Goal: Information Seeking & Learning: Learn about a topic

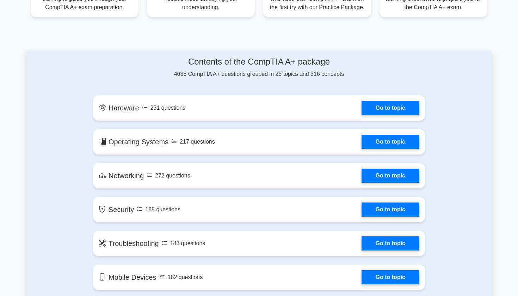
scroll to position [326, 0]
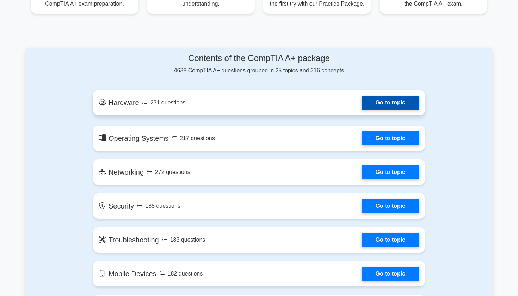
click at [368, 101] on link "Go to topic" at bounding box center [391, 103] width 58 height 14
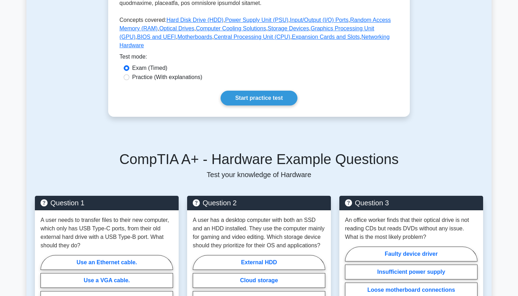
scroll to position [319, 0]
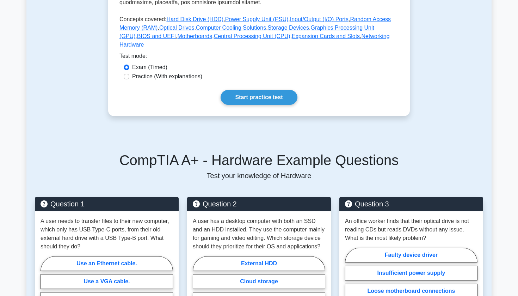
click at [163, 72] on label "Practice (With explanations)" at bounding box center [167, 76] width 70 height 8
click at [129, 74] on input "Practice (With explanations)" at bounding box center [127, 77] width 6 height 6
radio input "true"
click at [156, 63] on label "Exam (Timed)" at bounding box center [149, 67] width 35 height 8
click at [129, 65] on input "Exam (Timed)" at bounding box center [127, 68] width 6 height 6
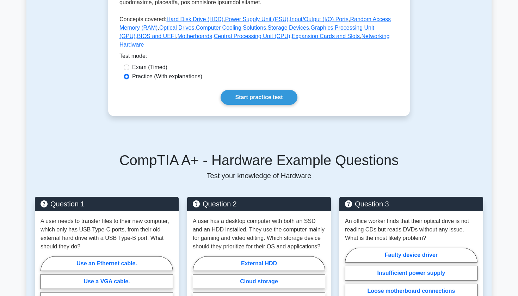
radio input "true"
click at [244, 93] on link "Start practice test" at bounding box center [259, 97] width 77 height 15
click at [236, 90] on link "Start practice test" at bounding box center [259, 97] width 77 height 15
click at [142, 72] on label "Practice (With explanations)" at bounding box center [167, 76] width 70 height 8
click at [129, 74] on input "Practice (With explanations)" at bounding box center [127, 77] width 6 height 6
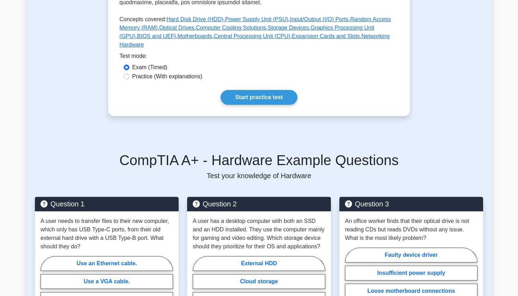
radio input "true"
click at [264, 90] on link "Start practice test" at bounding box center [259, 97] width 77 height 15
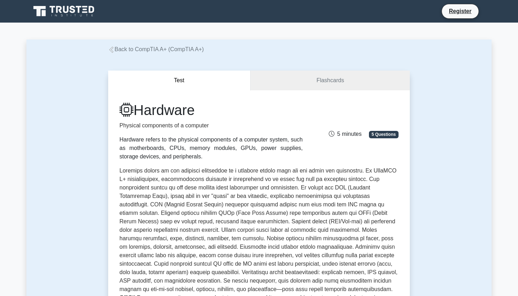
scroll to position [0, 0]
click at [124, 51] on link "Back to CompTIA A+ (CompTIA A+)" at bounding box center [156, 49] width 96 height 6
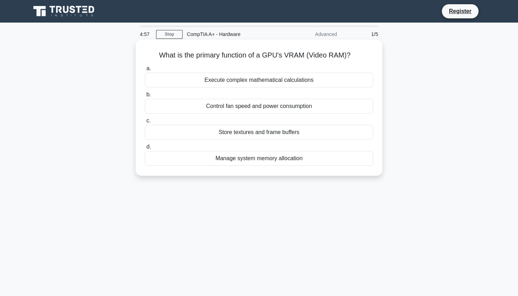
click at [235, 160] on div "Manage system memory allocation" at bounding box center [259, 158] width 229 height 15
click at [145, 149] on input "d. Manage system memory allocation" at bounding box center [145, 147] width 0 height 5
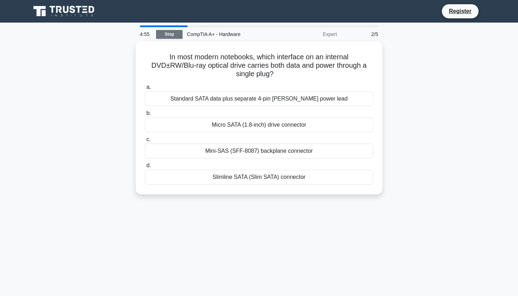
click at [172, 37] on link "Stop" at bounding box center [169, 34] width 26 height 9
click at [175, 34] on link "Stop" at bounding box center [169, 34] width 26 height 9
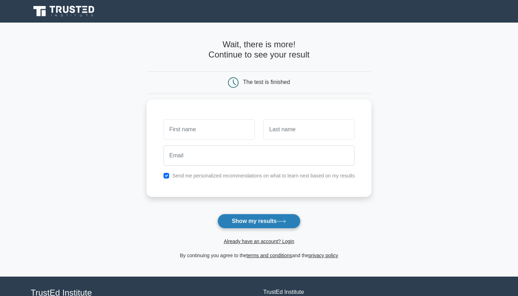
click at [239, 217] on button "Show my results" at bounding box center [259, 221] width 83 height 15
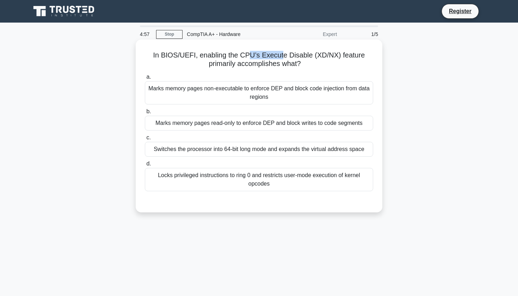
drag, startPoint x: 252, startPoint y: 51, endPoint x: 282, endPoint y: 56, distance: 30.4
click at [282, 56] on h5 "In BIOS/UEFI, enabling the CPU’s Execute Disable (XD/NX) feature primarily acco…" at bounding box center [259, 60] width 230 height 18
drag, startPoint x: 257, startPoint y: 57, endPoint x: 306, endPoint y: 57, distance: 48.7
click at [306, 57] on h5 "In BIOS/UEFI, enabling the CPU’s Execute Disable (XD/NX) feature primarily acco…" at bounding box center [259, 60] width 230 height 18
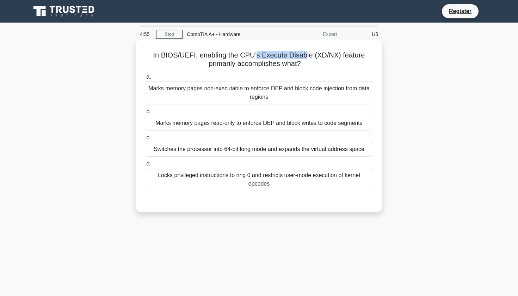
click at [306, 57] on h5 "In BIOS/UEFI, enabling the CPU’s Execute Disable (XD/NX) feature primarily acco…" at bounding box center [259, 60] width 230 height 18
click at [289, 97] on div "Marks memory pages non-executable to enforce DEP and block code injection from …" at bounding box center [259, 92] width 229 height 23
click at [145, 79] on input "a. Marks memory pages non-executable to enforce DEP and block code injection fr…" at bounding box center [145, 77] width 0 height 5
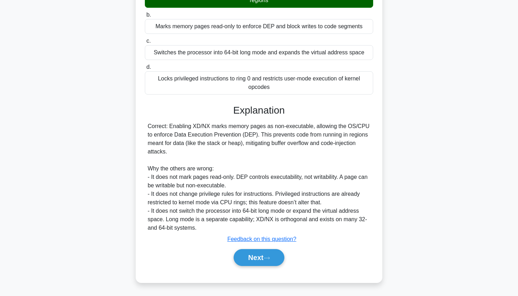
scroll to position [97, 0]
click at [250, 254] on button "Next" at bounding box center [259, 257] width 50 height 17
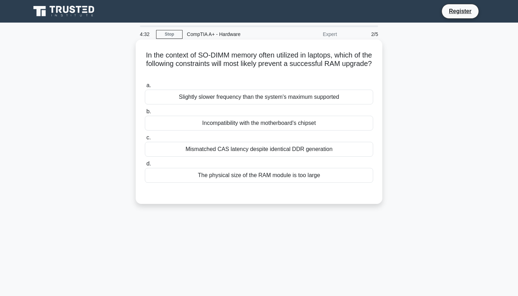
scroll to position [0, 0]
click at [294, 57] on h5 "In the context of SO-DIMM memory often utilized in laptops, which of the follow…" at bounding box center [259, 64] width 230 height 26
click at [304, 59] on h5 "In the context of SO-DIMM memory often utilized in laptops, which of the follow…" at bounding box center [259, 64] width 230 height 26
click at [304, 70] on h5 "In the context of SO-DIMM memory often utilized in laptops, which of the follow…" at bounding box center [259, 64] width 230 height 26
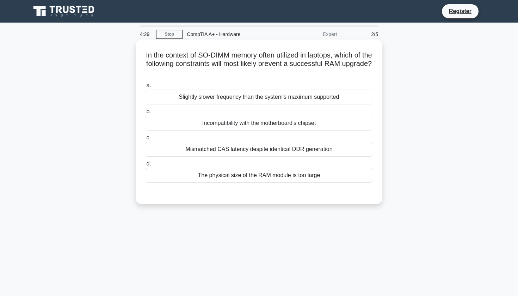
click at [304, 70] on h5 "In the context of SO-DIMM memory often utilized in laptops, which of the follow…" at bounding box center [259, 64] width 230 height 26
click at [305, 68] on h5 "In the context of SO-DIMM memory often utilized in laptops, which of the follow…" at bounding box center [259, 64] width 230 height 26
click at [305, 63] on h5 "In the context of SO-DIMM memory often utilized in laptops, which of the follow…" at bounding box center [259, 64] width 230 height 26
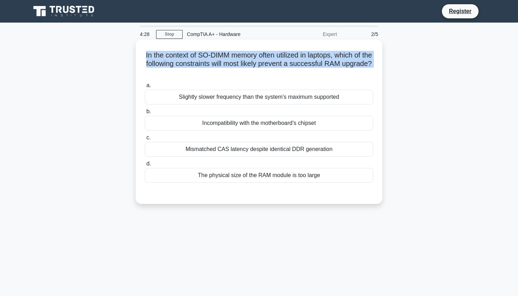
click at [305, 63] on h5 "In the context of SO-DIMM memory often utilized in laptops, which of the follow…" at bounding box center [259, 64] width 230 height 26
click at [306, 67] on h5 "In the context of SO-DIMM memory often utilized in laptops, which of the follow…" at bounding box center [259, 64] width 230 height 26
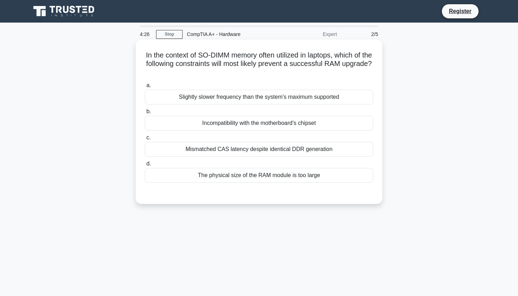
click at [302, 75] on h5 "In the context of SO-DIMM memory often utilized in laptops, which of the follow…" at bounding box center [259, 64] width 230 height 26
click at [254, 176] on div "The physical size of the RAM module is too large" at bounding box center [259, 175] width 229 height 15
click at [145, 166] on input "d. The physical size of the RAM module is too large" at bounding box center [145, 164] width 0 height 5
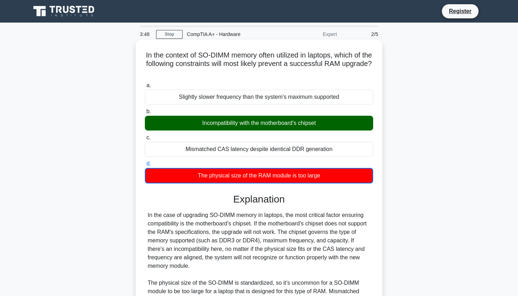
click at [279, 121] on div "Incompatibility with the motherboard's chipset" at bounding box center [259, 123] width 229 height 15
click at [145, 114] on input "b. Incompatibility with the motherboard's chipset" at bounding box center [145, 111] width 0 height 5
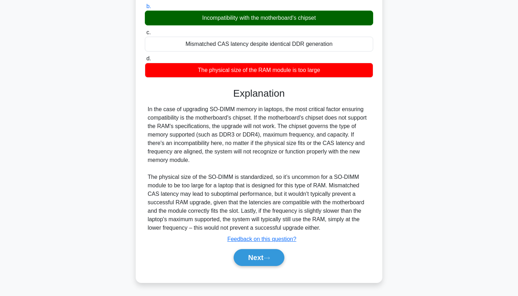
scroll to position [105, 0]
click at [253, 258] on button "Next" at bounding box center [259, 257] width 50 height 17
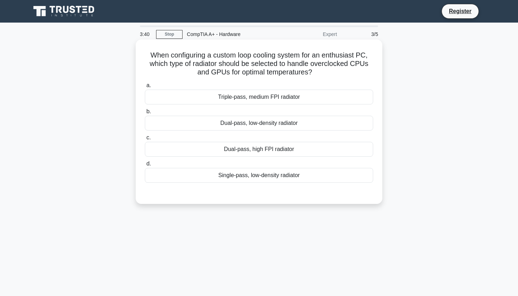
scroll to position [0, 0]
drag, startPoint x: 273, startPoint y: 55, endPoint x: 292, endPoint y: 56, distance: 18.3
click at [289, 55] on h5 "When configuring a custom loop cooling system for an enthusiast PC, which type …" at bounding box center [259, 64] width 230 height 26
click at [292, 56] on h5 "When configuring a custom loop cooling system for an enthusiast PC, which type …" at bounding box center [259, 64] width 230 height 26
click at [242, 151] on div "Dual-pass, high FPI radiator" at bounding box center [259, 149] width 229 height 15
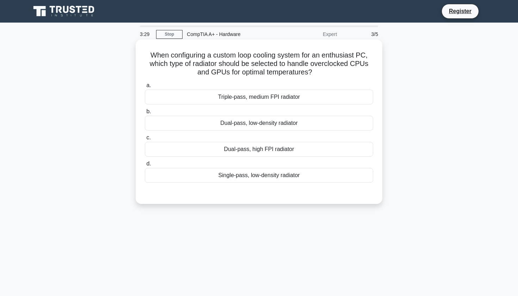
click at [145, 140] on input "c. Dual-pass, high FPI radiator" at bounding box center [145, 137] width 0 height 5
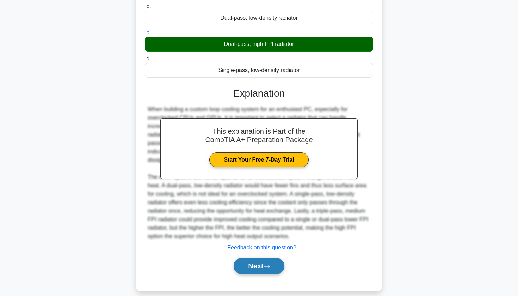
click at [253, 260] on button "Next" at bounding box center [259, 265] width 50 height 17
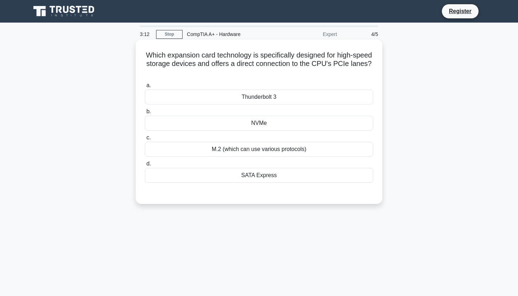
click at [283, 127] on div "NVMe" at bounding box center [259, 123] width 229 height 15
click at [145, 114] on input "b. NVMe" at bounding box center [145, 111] width 0 height 5
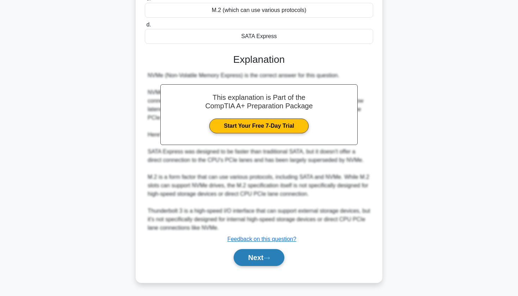
click at [257, 259] on button "Next" at bounding box center [259, 257] width 50 height 17
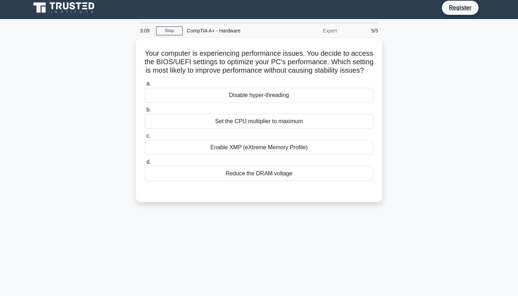
scroll to position [3, 0]
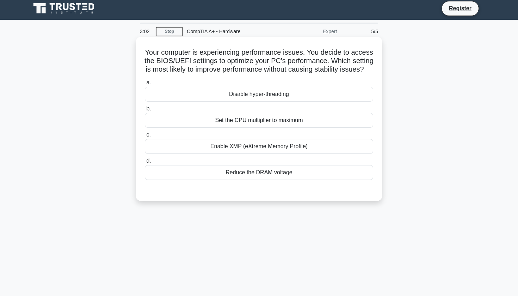
click at [302, 93] on div "Disable hyper-threading" at bounding box center [259, 94] width 229 height 15
click at [145, 85] on input "a. Disable hyper-threading" at bounding box center [145, 82] width 0 height 5
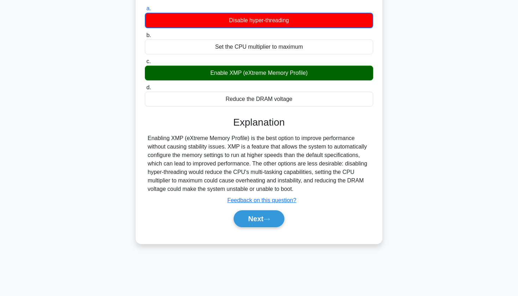
scroll to position [78, 0]
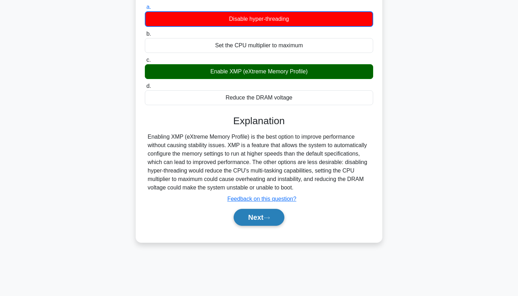
click at [253, 215] on button "Next" at bounding box center [259, 217] width 50 height 17
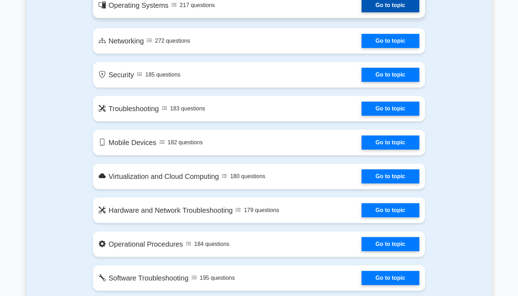
scroll to position [474, 0]
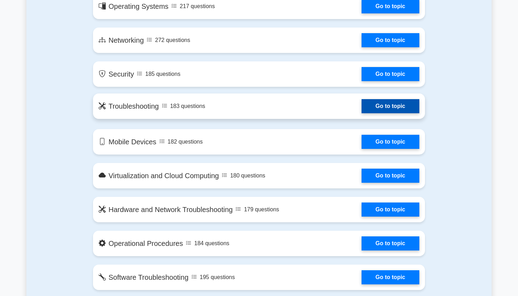
click at [370, 113] on link "Go to topic" at bounding box center [391, 106] width 58 height 14
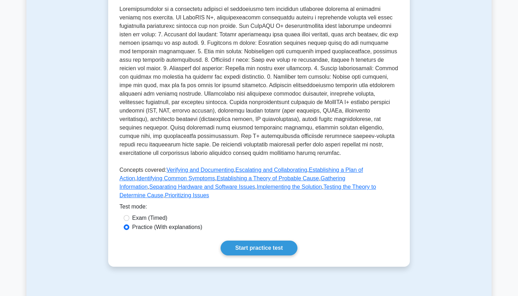
scroll to position [283, 0]
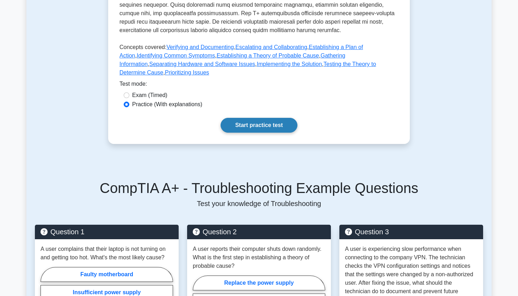
click at [239, 127] on link "Start practice test" at bounding box center [259, 125] width 77 height 15
